Goal: Task Accomplishment & Management: Manage account settings

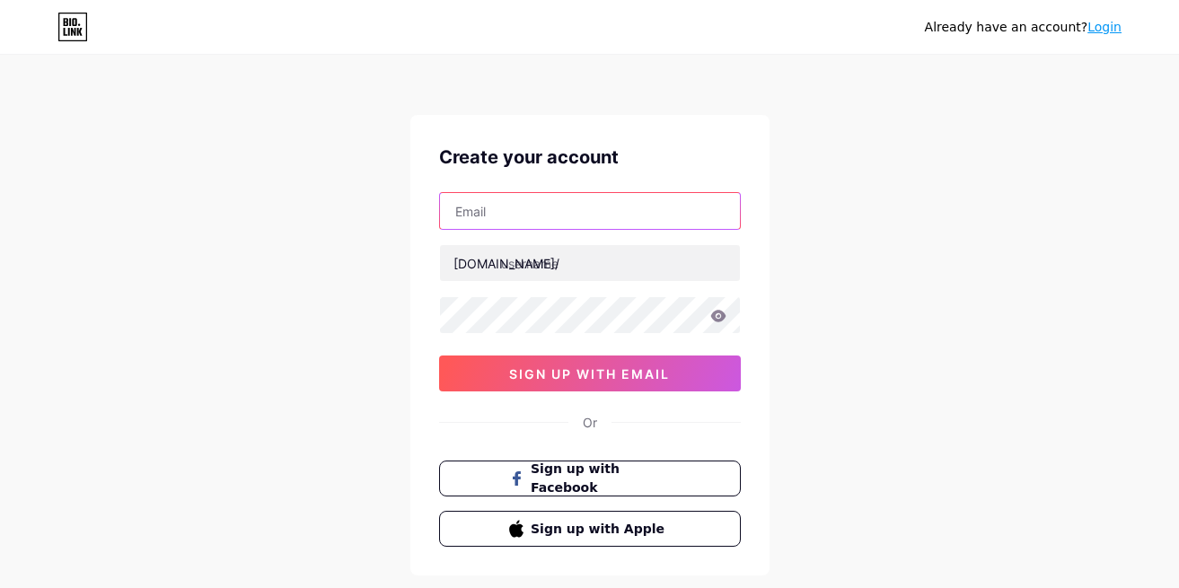
click at [525, 199] on input "text" at bounding box center [590, 211] width 300 height 36
type input "[EMAIL_ADDRESS][DOMAIN_NAME]"
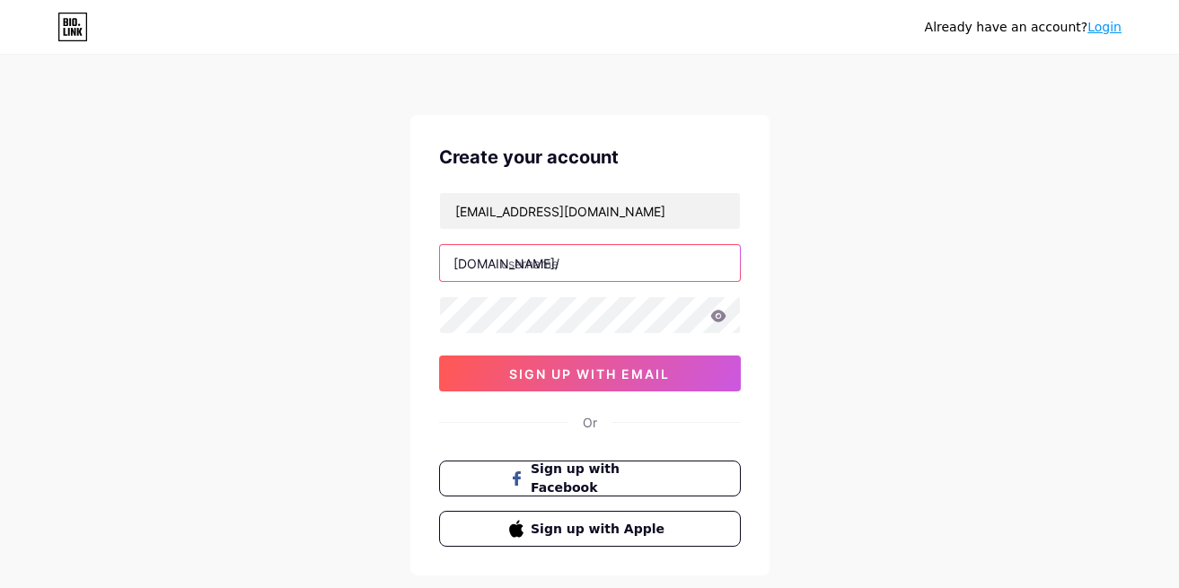
click at [579, 252] on input "text" at bounding box center [590, 263] width 300 height 36
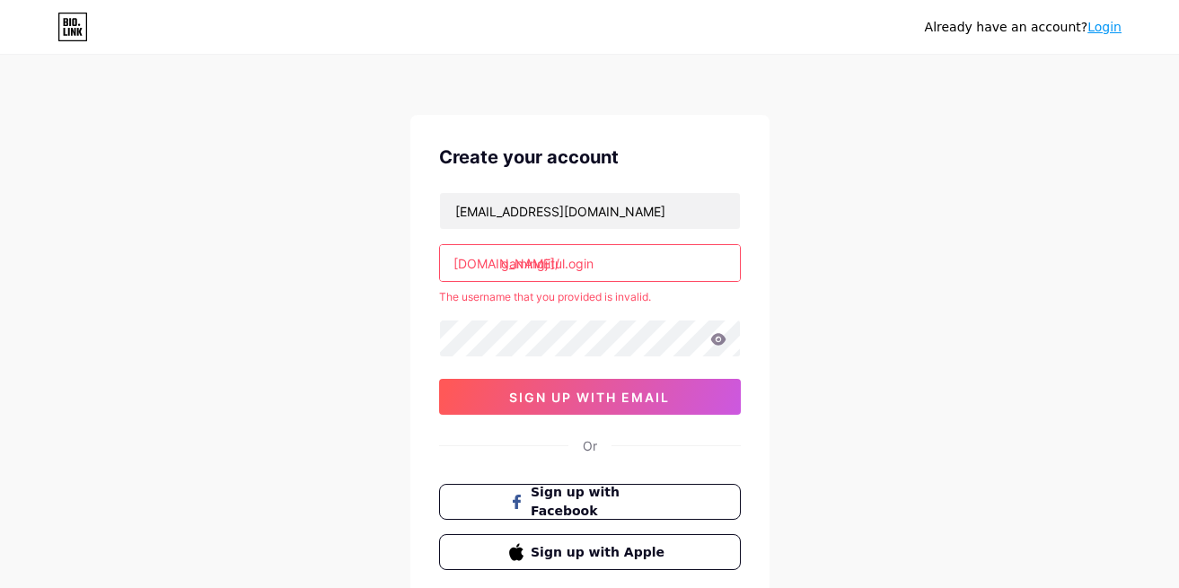
click at [568, 264] on input "gamingjitul.ogin" at bounding box center [590, 263] width 300 height 36
click at [570, 266] on input "gamingjitu-ogin" at bounding box center [590, 263] width 300 height 36
click at [567, 261] on input "gamingjitu-login" at bounding box center [590, 263] width 300 height 36
drag, startPoint x: 601, startPoint y: 262, endPoint x: 564, endPoint y: 261, distance: 36.9
click at [564, 261] on input "gamingjitu-login" at bounding box center [590, 263] width 300 height 36
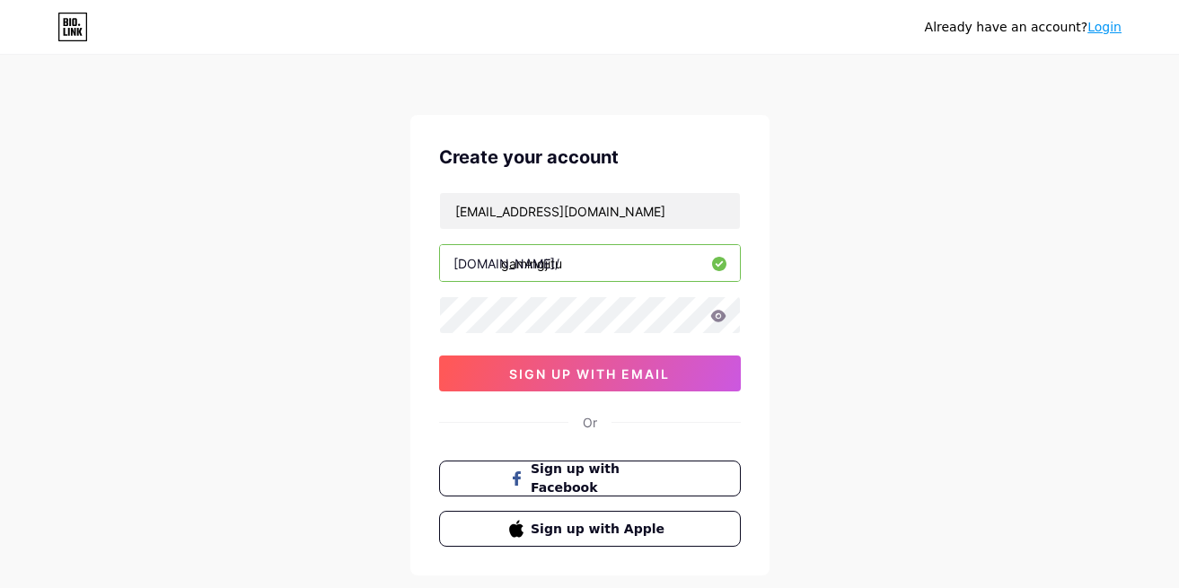
type input "gamingjitu"
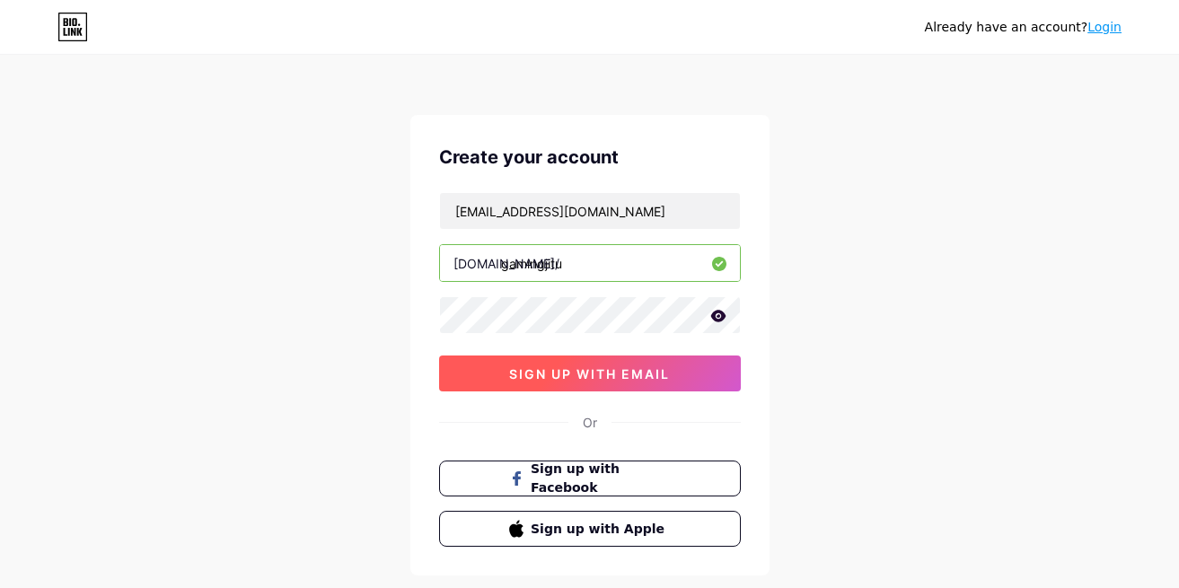
click at [672, 368] on button "sign up with email" at bounding box center [590, 374] width 302 height 36
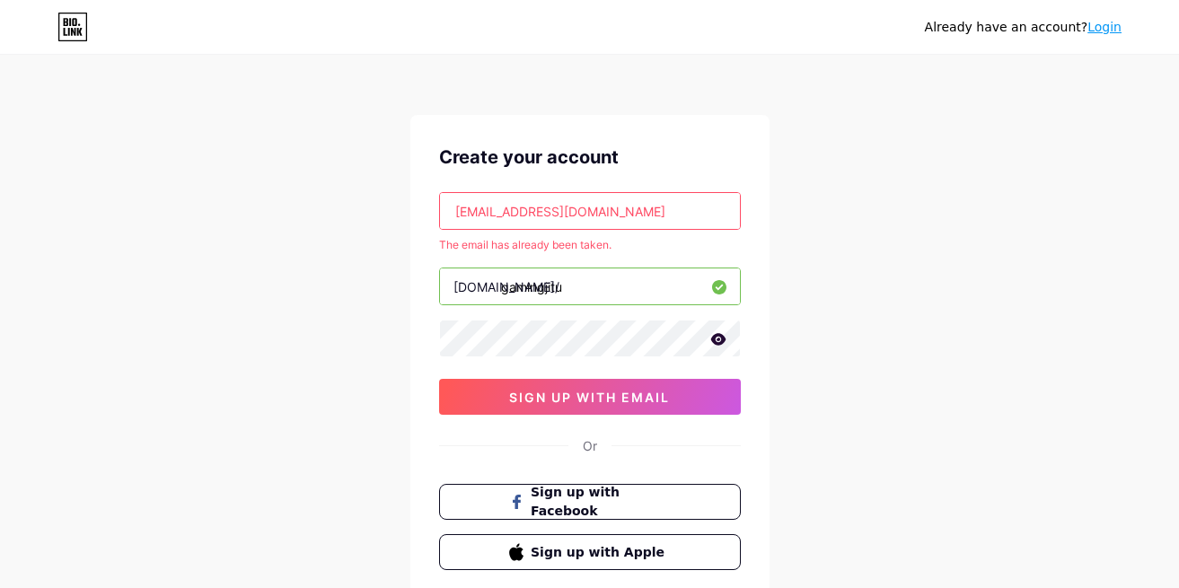
click at [1109, 24] on link "Login" at bounding box center [1105, 27] width 34 height 14
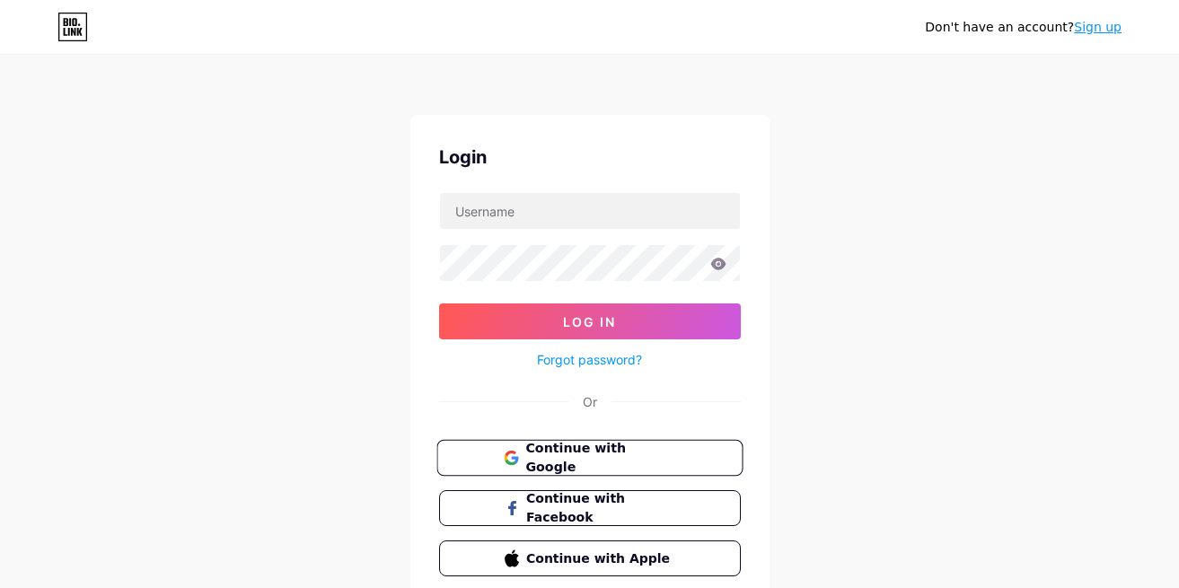
click at [561, 451] on span "Continue with Google" at bounding box center [601, 458] width 150 height 39
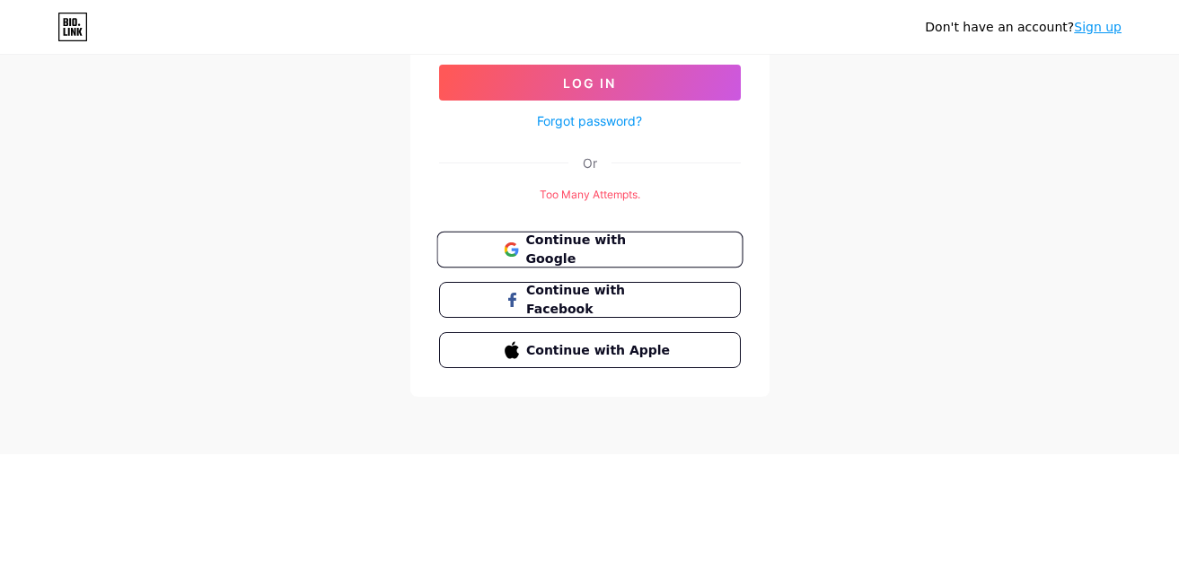
click at [577, 247] on span "Continue with Google" at bounding box center [601, 250] width 150 height 39
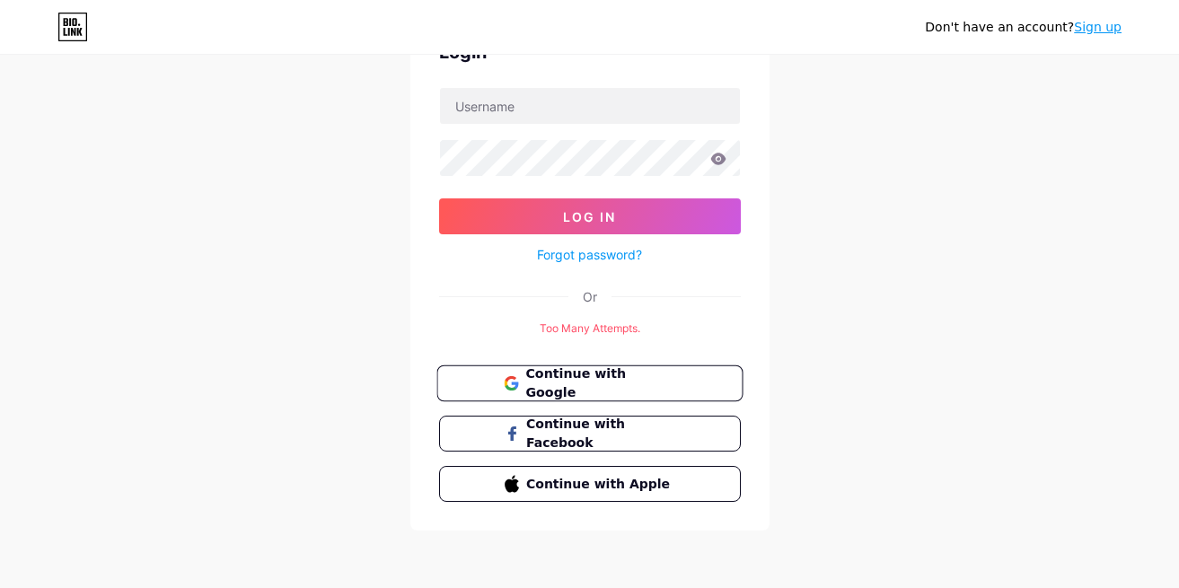
scroll to position [104, 0]
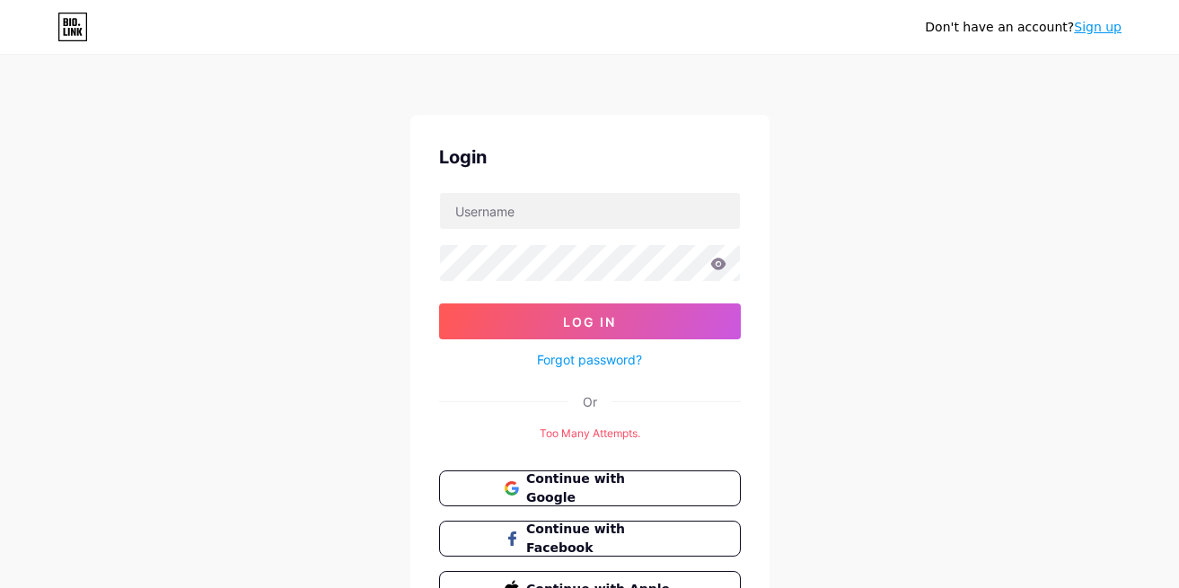
click at [608, 358] on link "Forgot password?" at bounding box center [589, 359] width 105 height 19
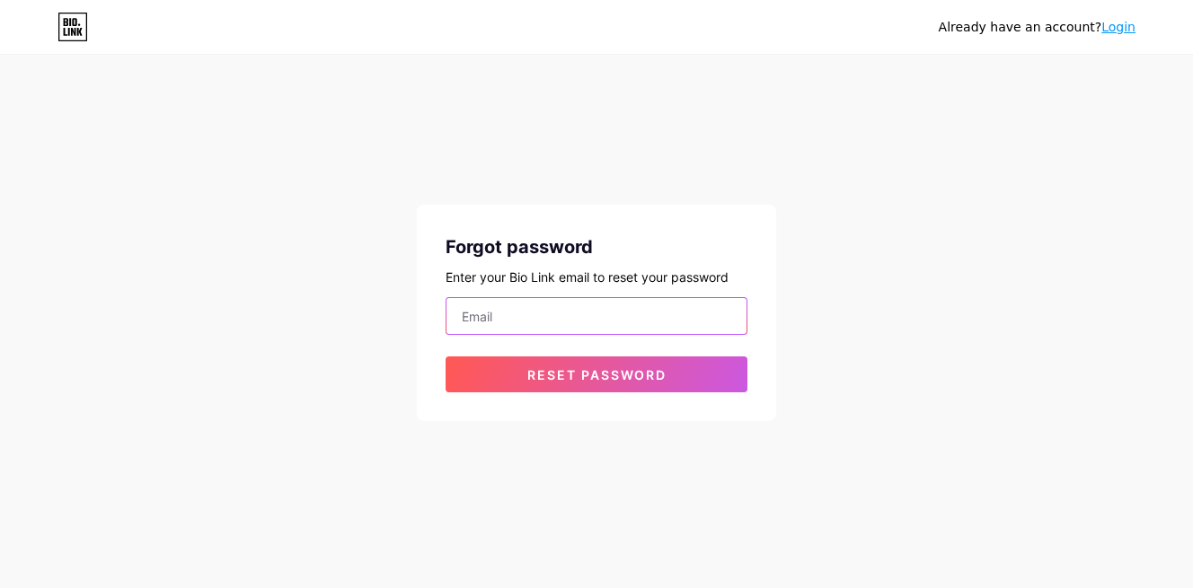
click at [532, 314] on input "email" at bounding box center [596, 316] width 300 height 36
type input "stokemaildikz1@gmail.com"
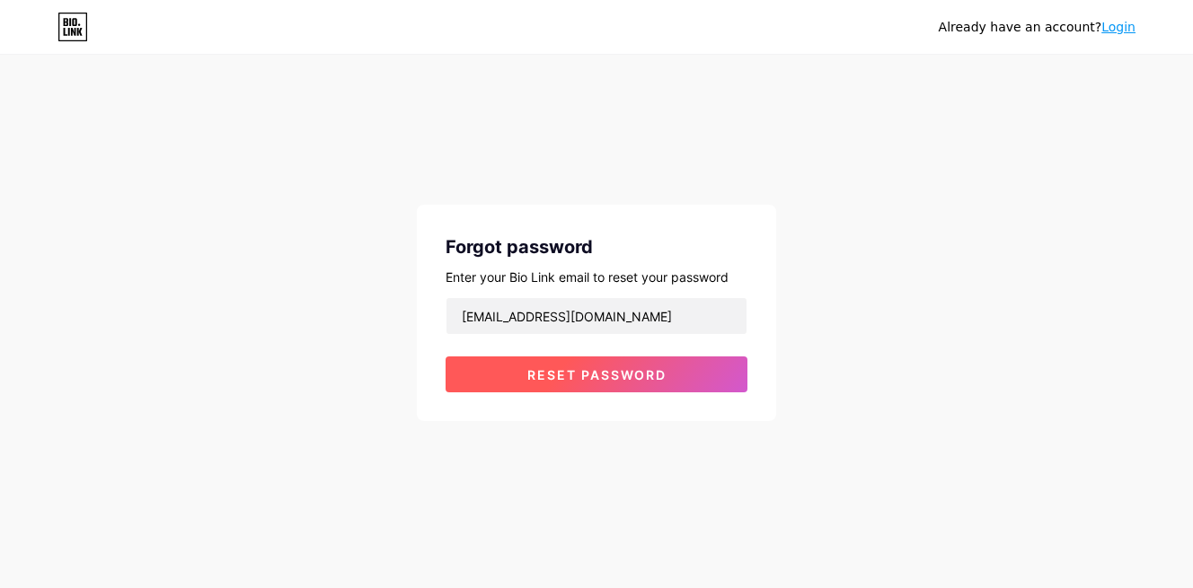
click at [561, 366] on button "Reset password" at bounding box center [597, 375] width 302 height 36
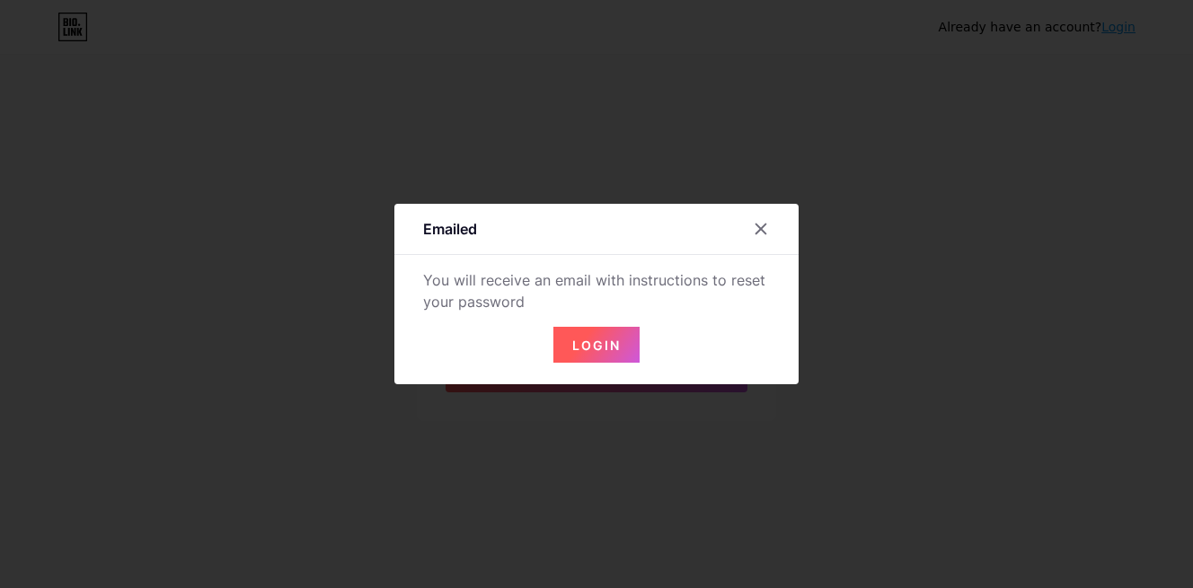
click at [584, 345] on span "Login" at bounding box center [596, 345] width 49 height 15
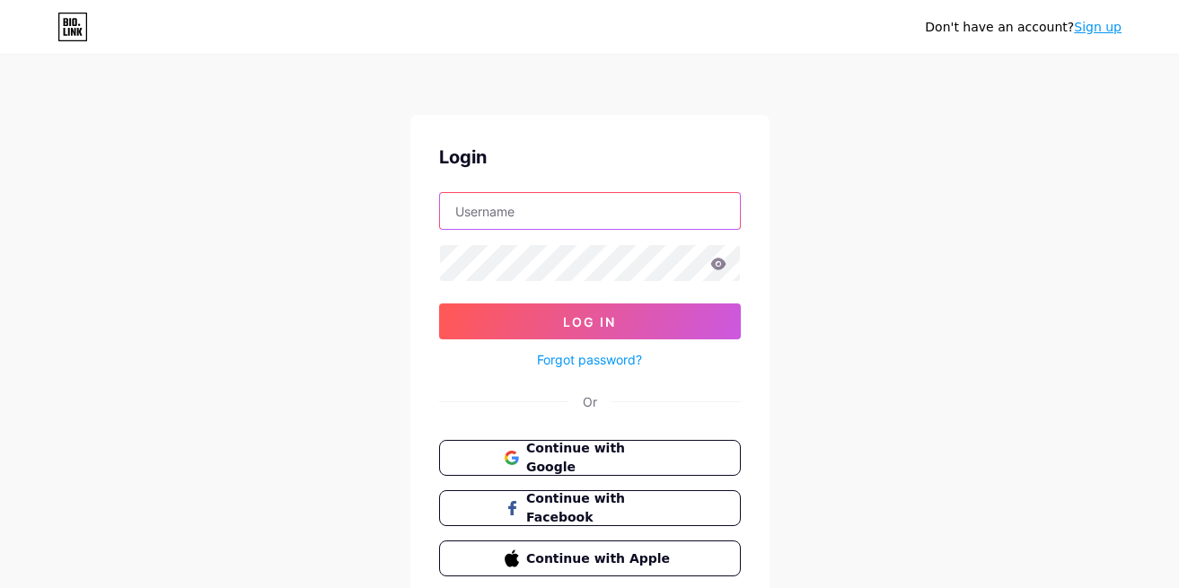
click at [582, 208] on input "text" at bounding box center [590, 211] width 300 height 36
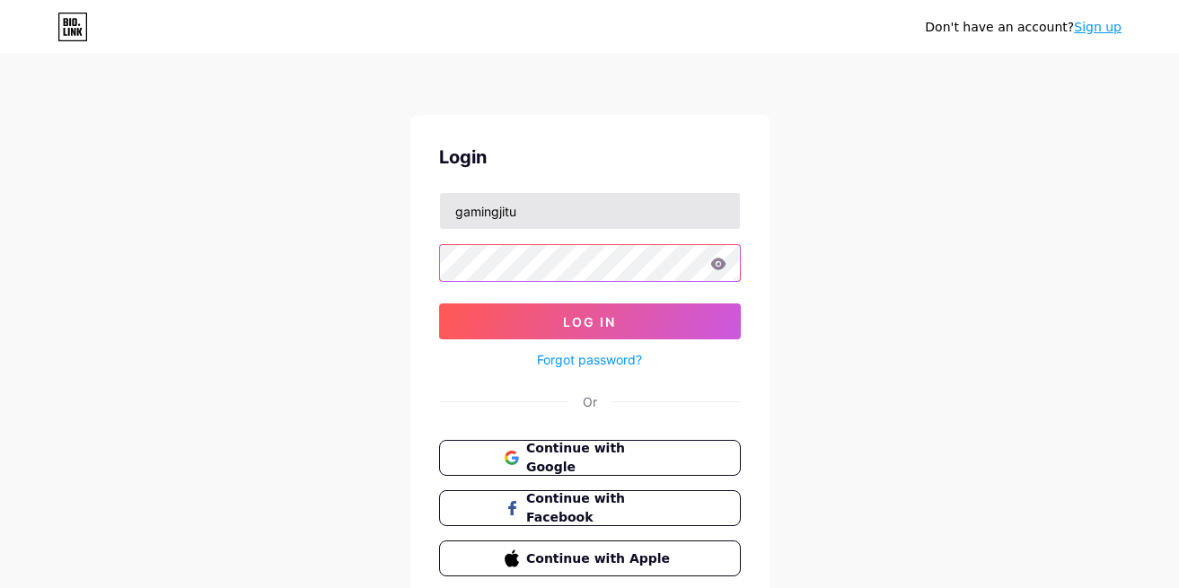
scroll to position [74, 0]
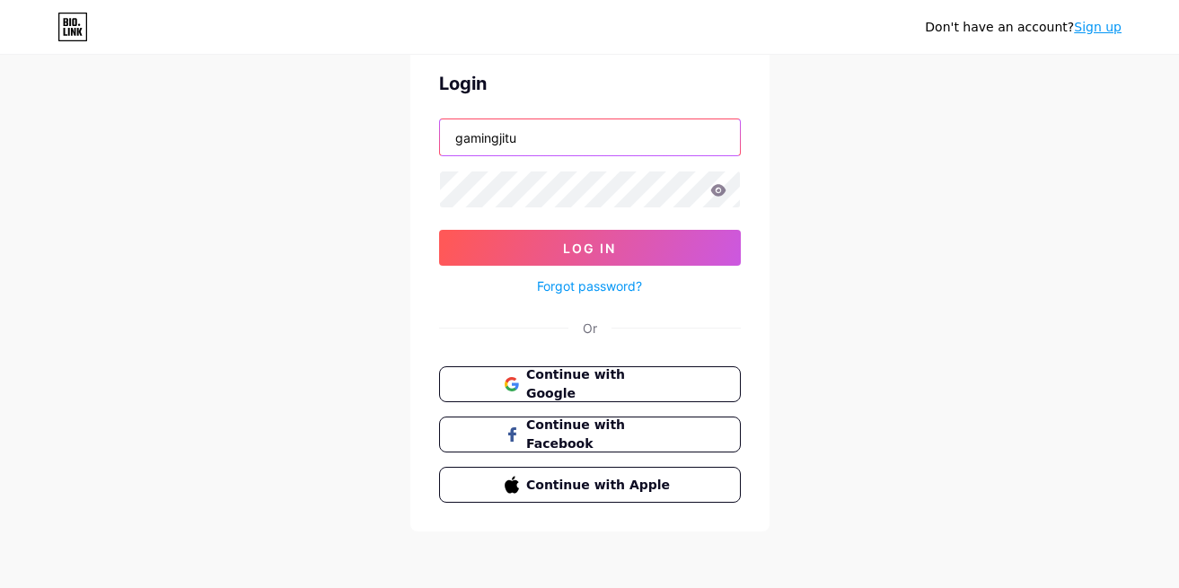
click at [544, 133] on input "gamingjitu" at bounding box center [590, 137] width 300 height 36
drag, startPoint x: 547, startPoint y: 143, endPoint x: 624, endPoint y: 155, distance: 78.3
click at [551, 143] on input "stok" at bounding box center [590, 137] width 300 height 36
type input "stokemaildikz1@gmail.com"
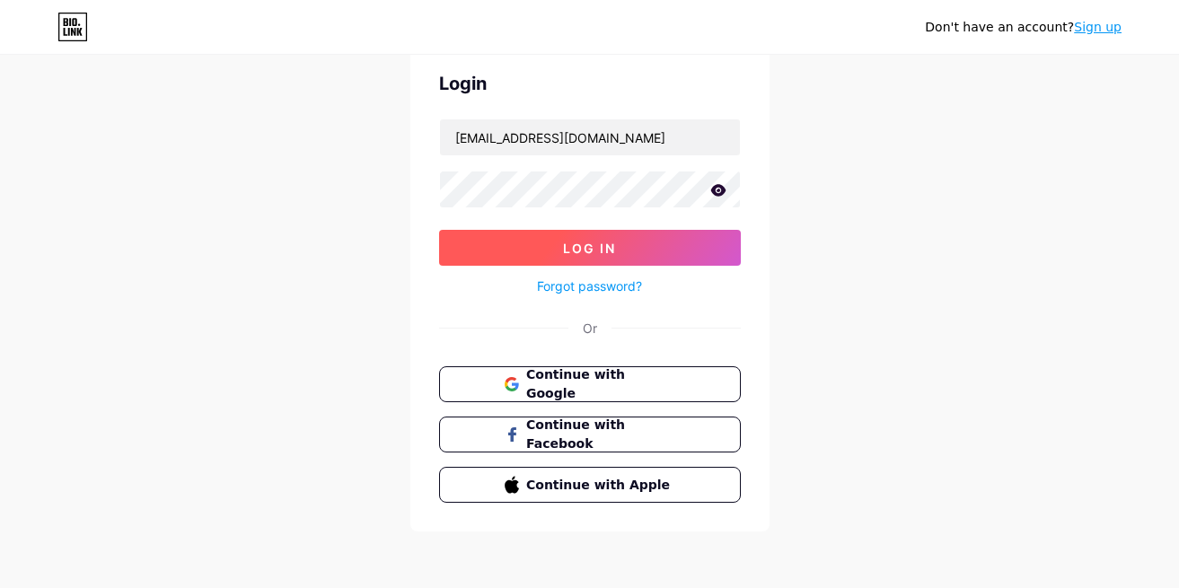
click at [564, 248] on span "Log In" at bounding box center [589, 248] width 53 height 15
click at [595, 247] on span "Log In" at bounding box center [589, 248] width 53 height 15
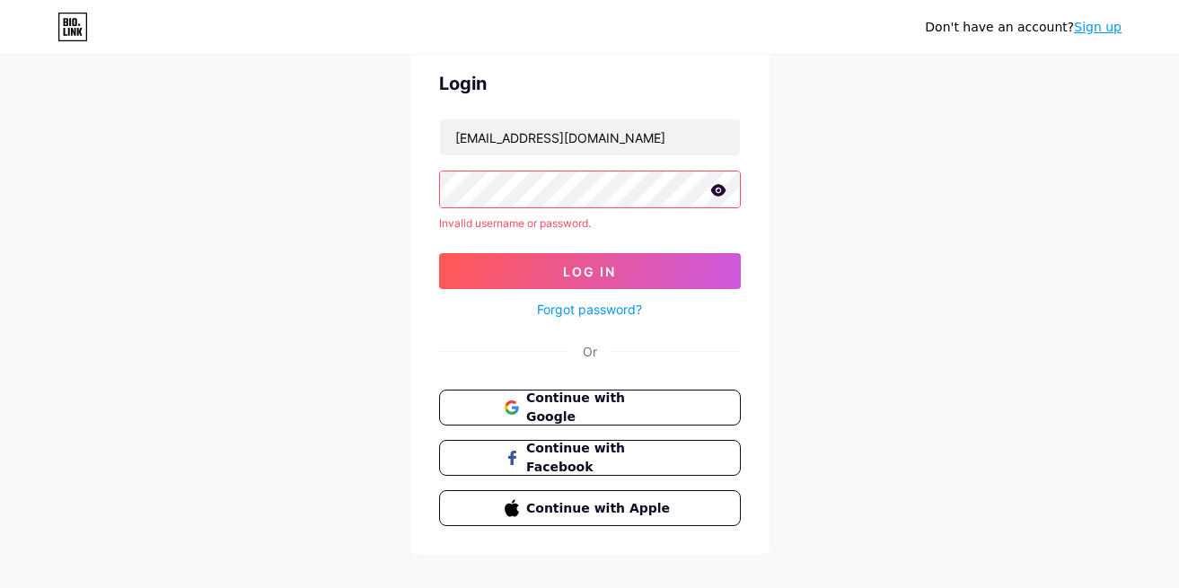
click at [725, 194] on icon at bounding box center [719, 190] width 16 height 13
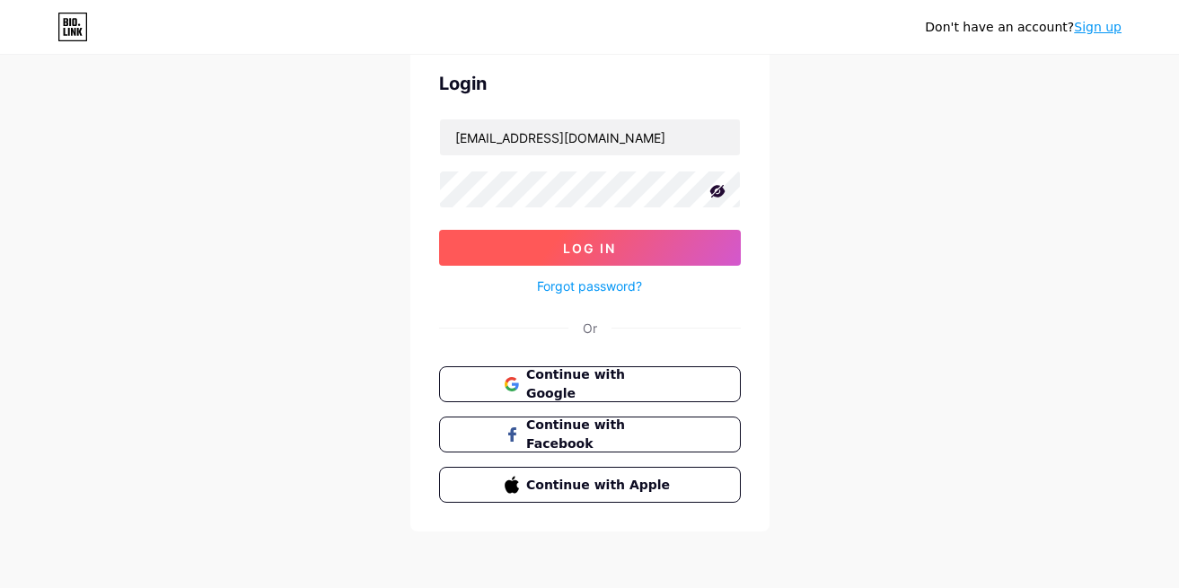
click at [614, 239] on button "Log In" at bounding box center [590, 248] width 302 height 36
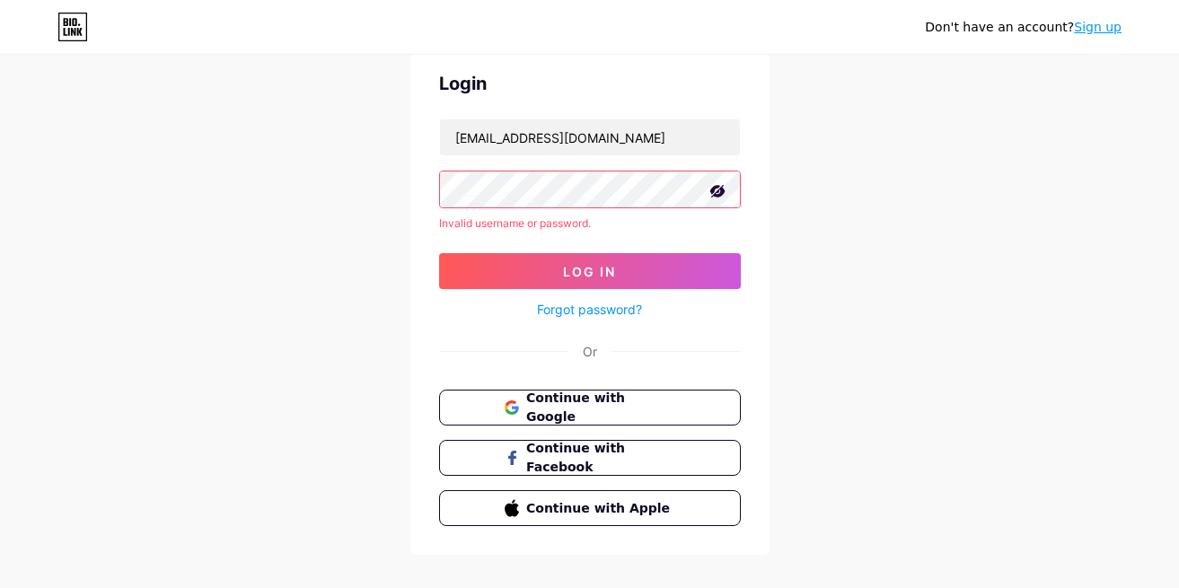
click at [601, 317] on link "Forgot password?" at bounding box center [589, 309] width 105 height 19
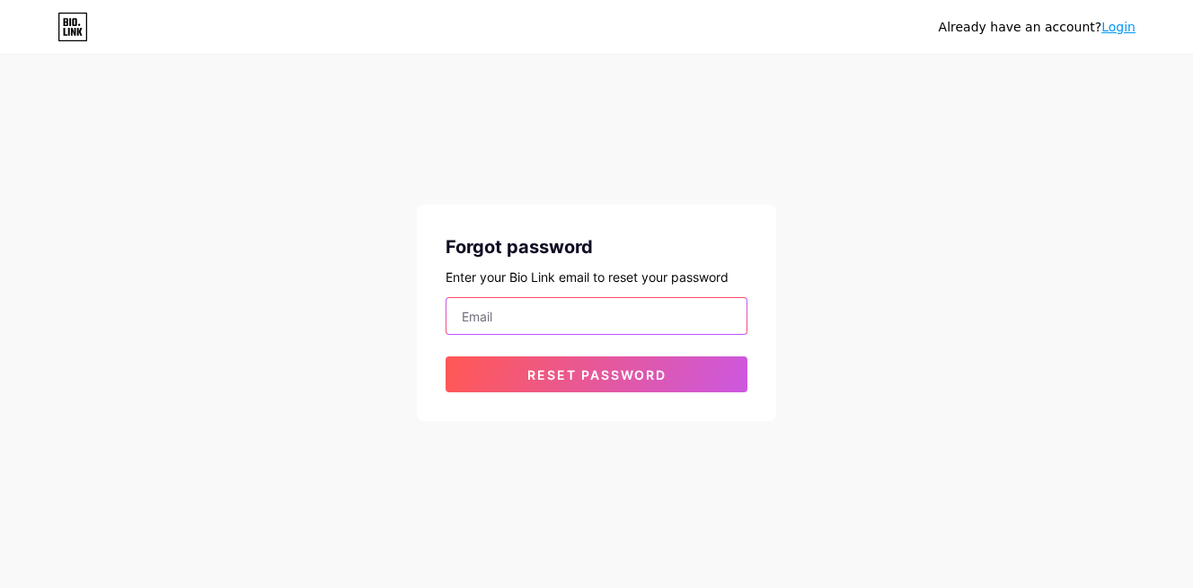
click at [585, 314] on input "email" at bounding box center [596, 316] width 300 height 36
type input "stokemaildikz1@gmail.com"
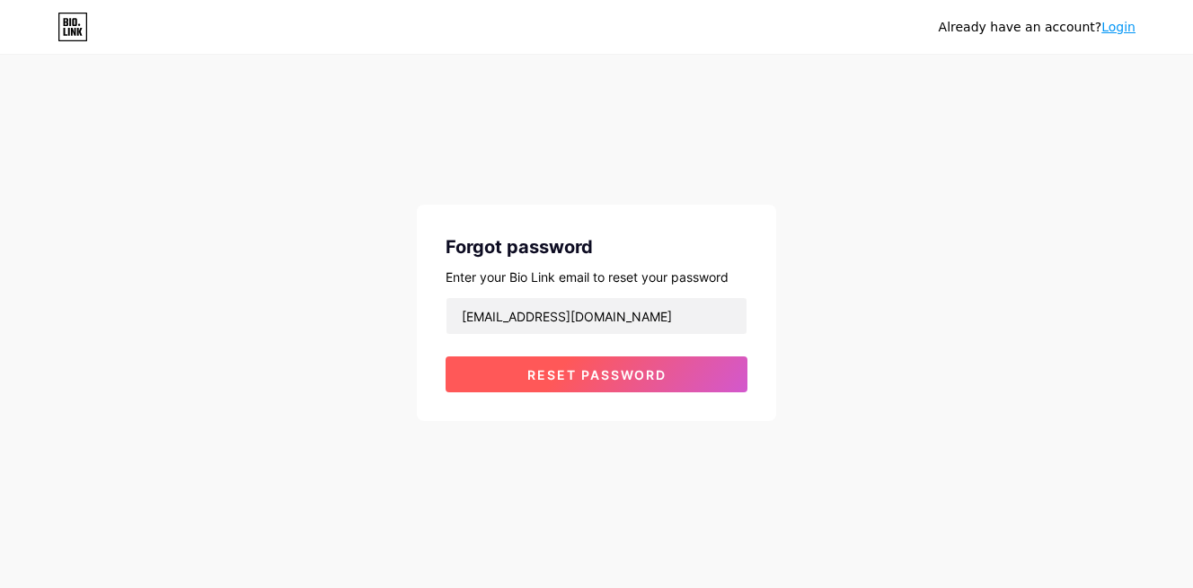
click at [594, 374] on span "Reset password" at bounding box center [596, 374] width 139 height 15
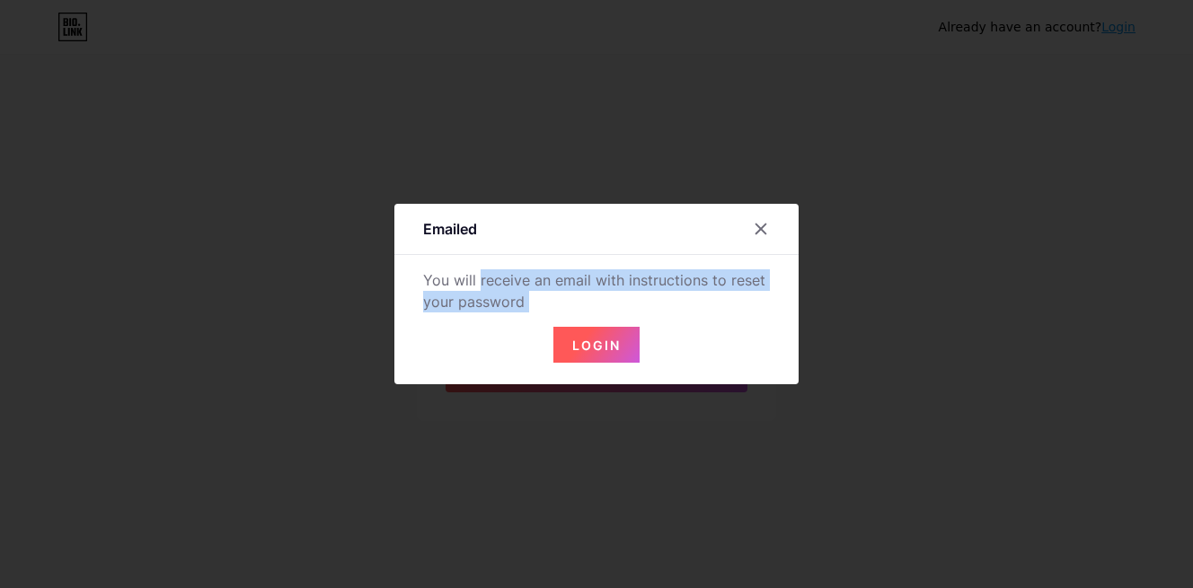
drag, startPoint x: 535, startPoint y: 309, endPoint x: 425, endPoint y: 275, distance: 115.6
click at [425, 275] on div "You will receive an email with instructions to reset your password Login" at bounding box center [596, 290] width 347 height 43
copy div "You will receive an email with instructions to reset your password"
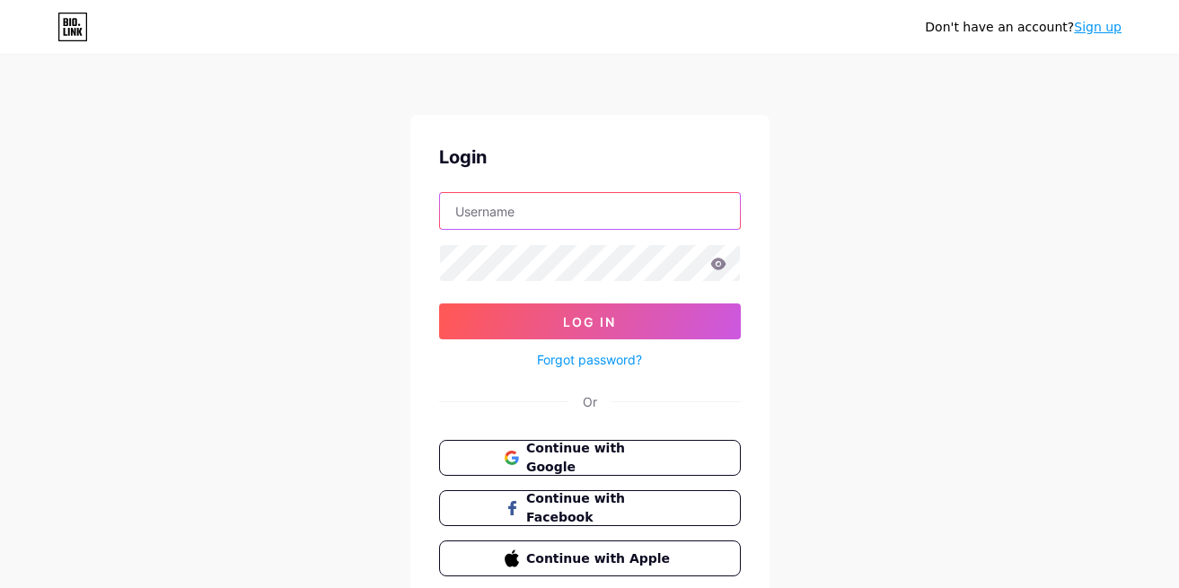
click at [526, 204] on input "text" at bounding box center [590, 211] width 300 height 36
type input "[EMAIL_ADDRESS][DOMAIN_NAME]"
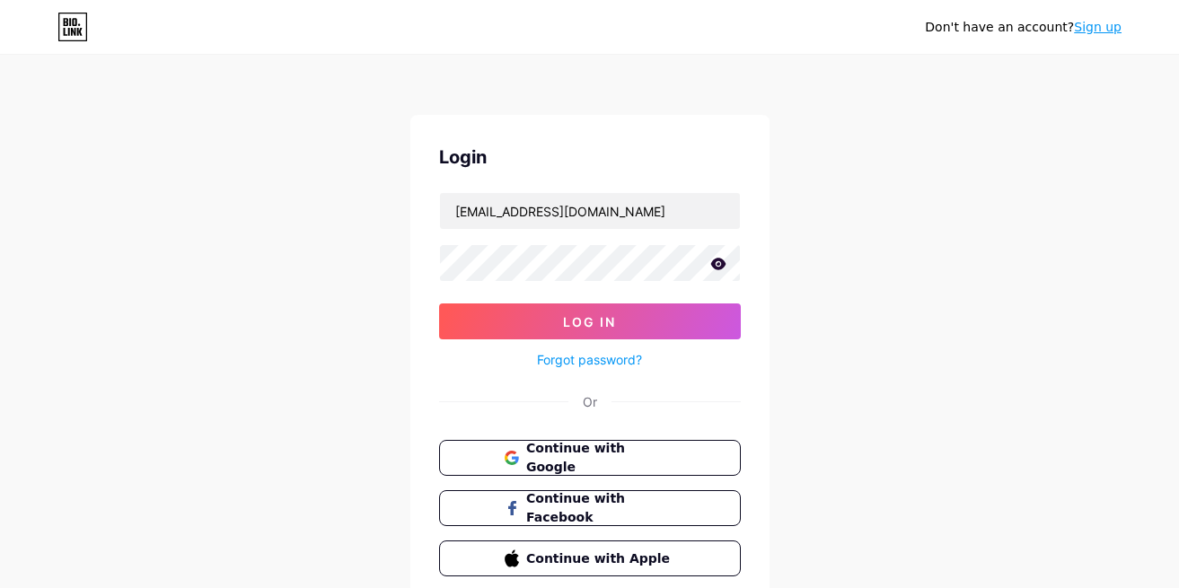
click at [640, 344] on div "Forgot password?" at bounding box center [590, 355] width 302 height 31
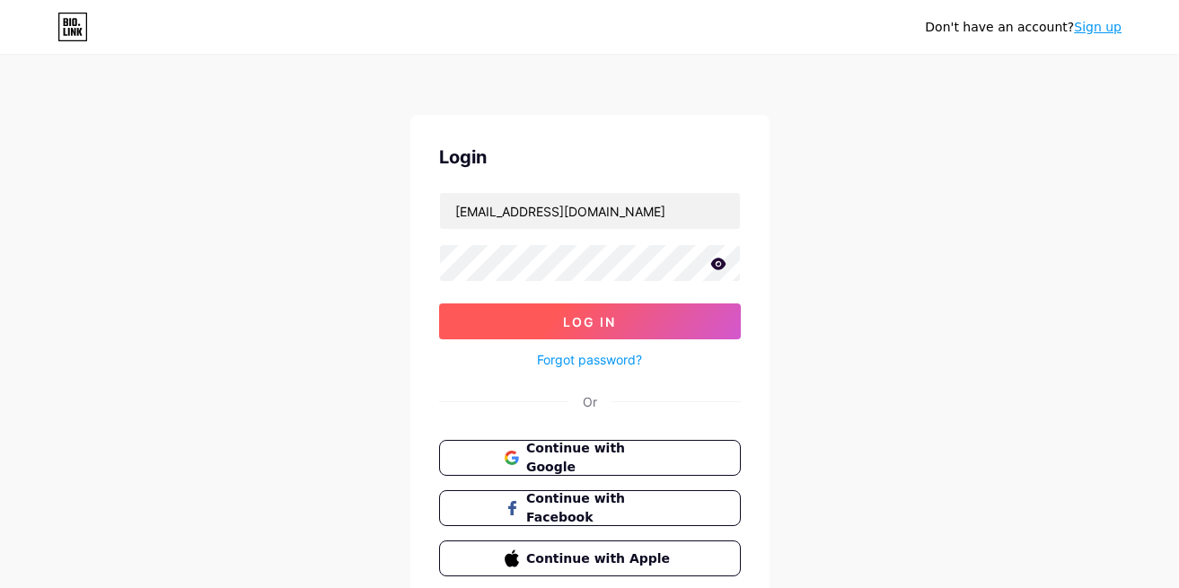
click at [657, 325] on button "Log In" at bounding box center [590, 322] width 302 height 36
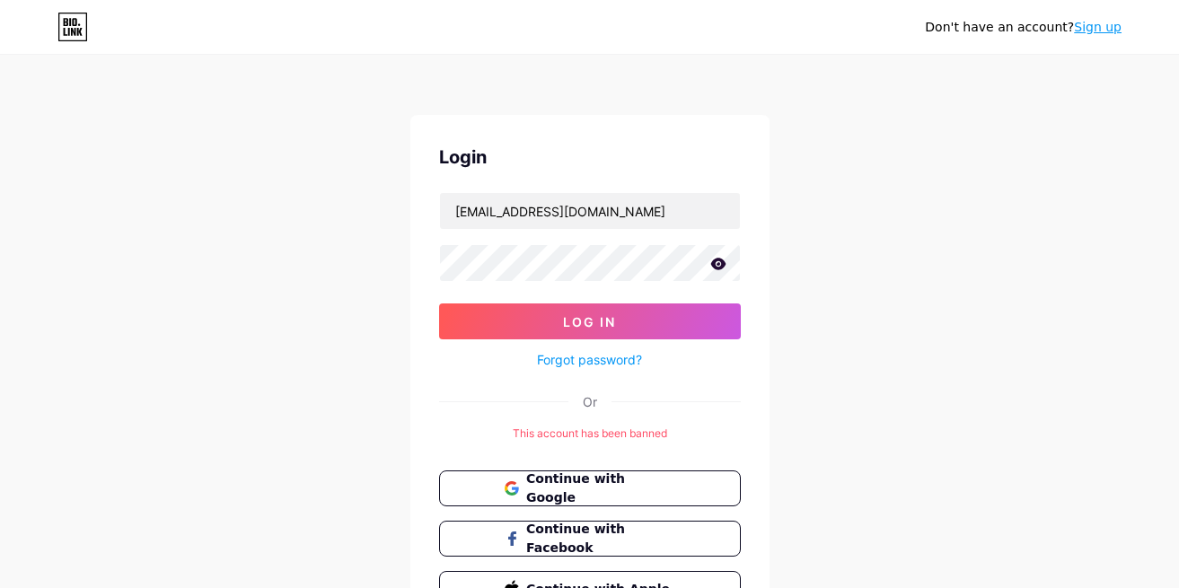
click at [720, 268] on icon at bounding box center [718, 264] width 15 height 12
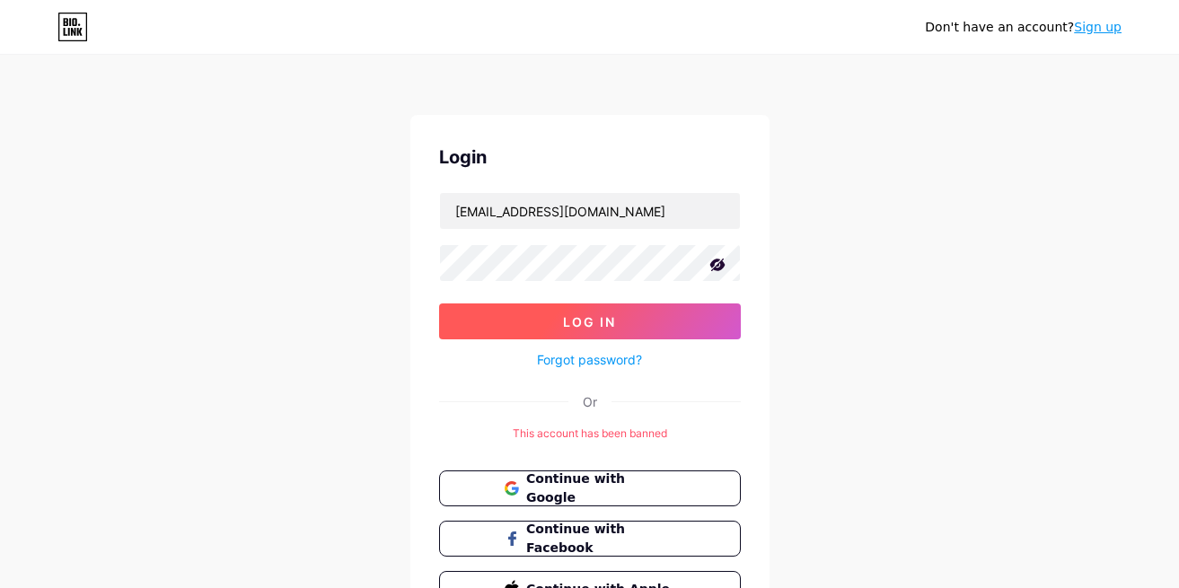
click at [612, 311] on button "Log In" at bounding box center [590, 322] width 302 height 36
click at [685, 328] on button "Log In" at bounding box center [590, 322] width 302 height 36
